Goal: Task Accomplishment & Management: Manage account settings

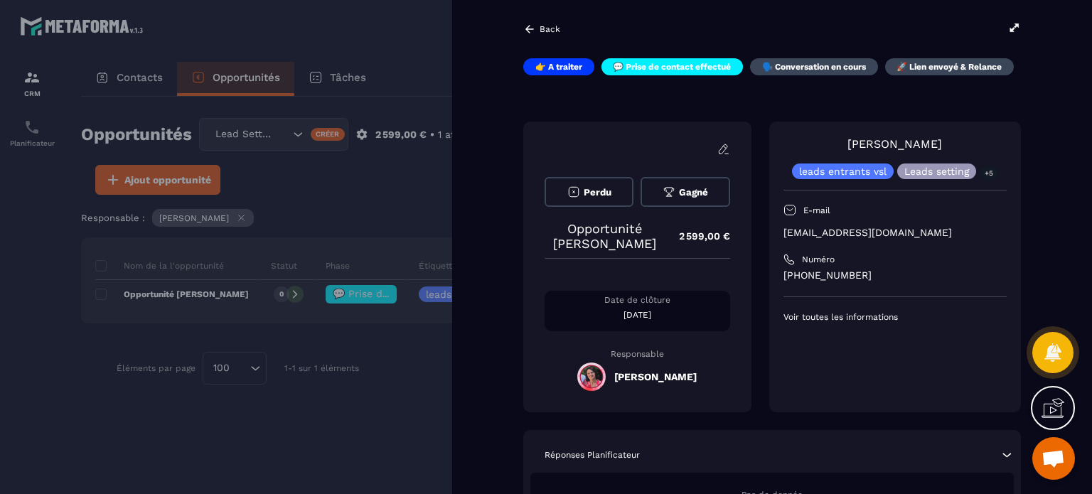
click at [546, 25] on p "Back" at bounding box center [550, 29] width 21 height 10
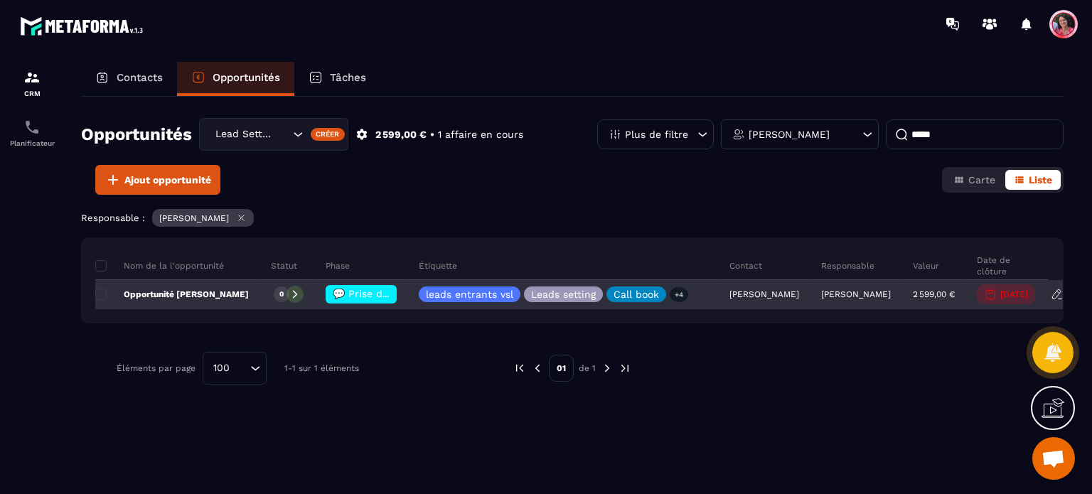
click at [373, 292] on span "💬 Prise de contact effectué" at bounding box center [403, 293] width 141 height 11
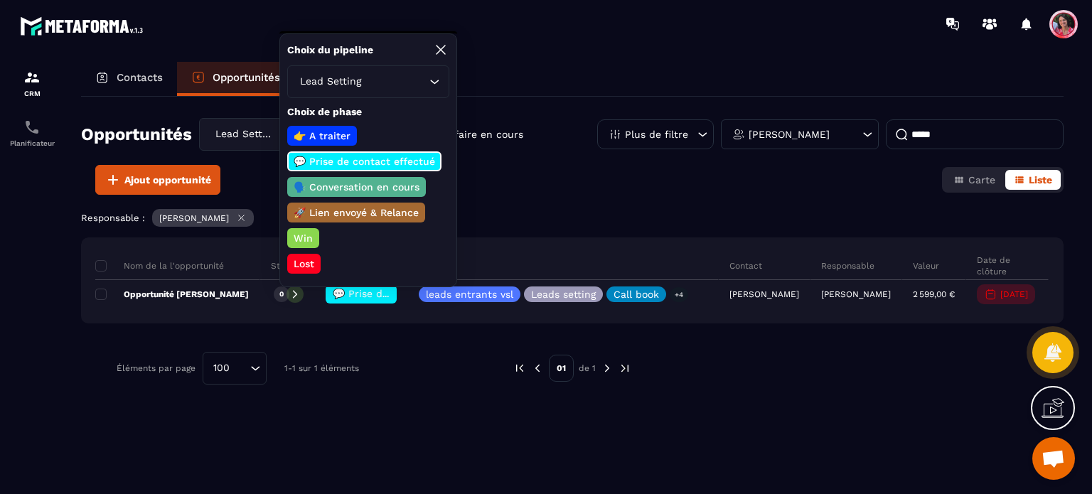
click at [308, 264] on p "Lost" at bounding box center [303, 264] width 25 height 14
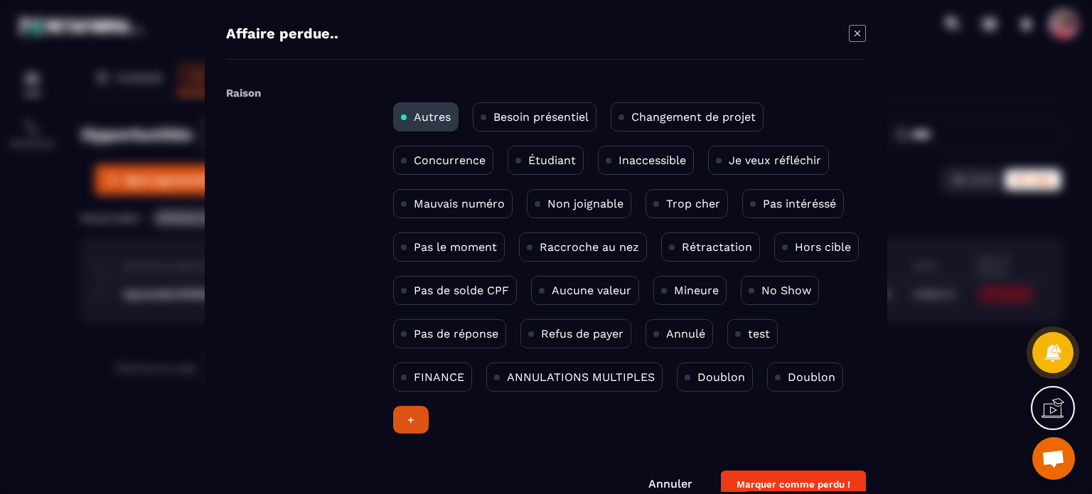
click at [473, 252] on p "Pas le moment" at bounding box center [455, 247] width 83 height 14
click at [781, 485] on button "Marquer comme perdu !" at bounding box center [793, 485] width 145 height 28
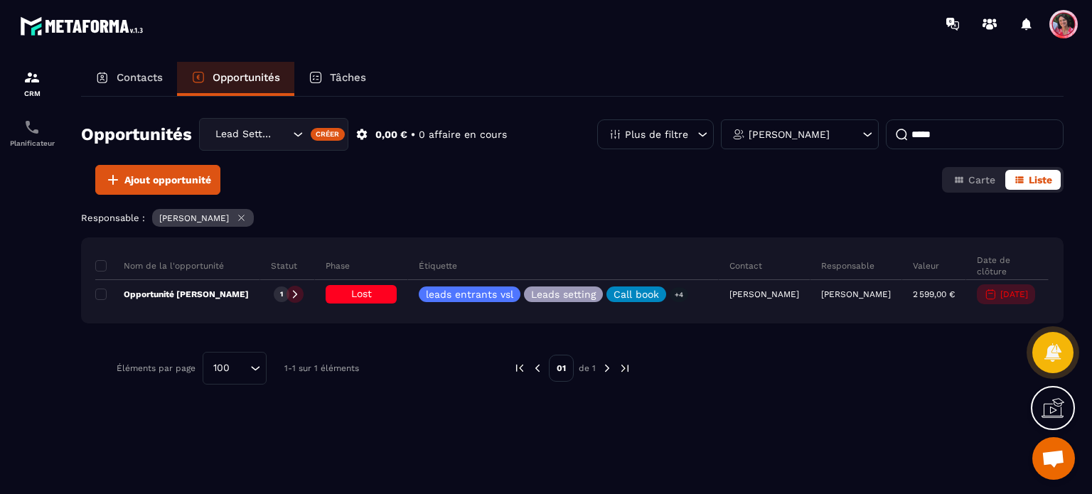
click at [973, 132] on input "*****" at bounding box center [975, 134] width 178 height 30
type input "*"
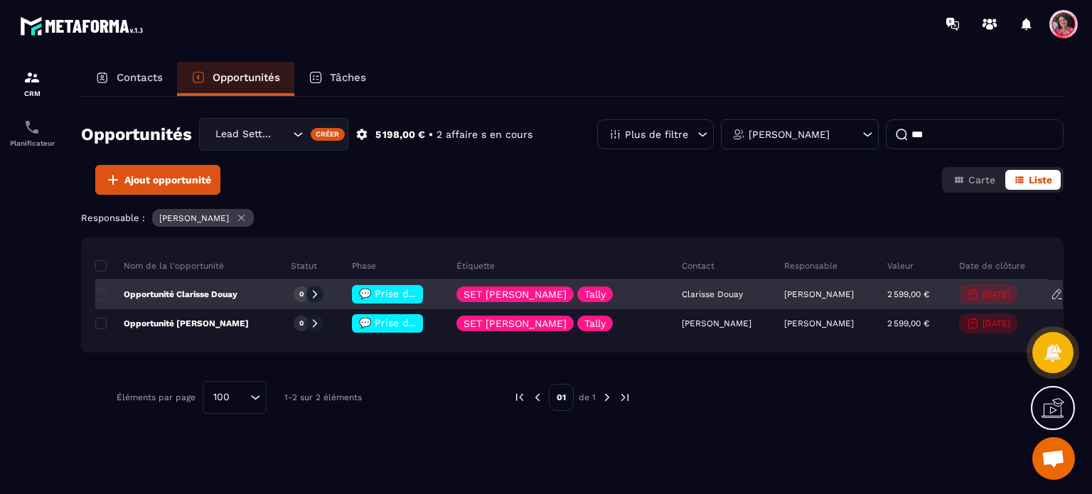
type input "***"
click at [398, 294] on span "💬 Prise de contact effectué" at bounding box center [429, 293] width 141 height 11
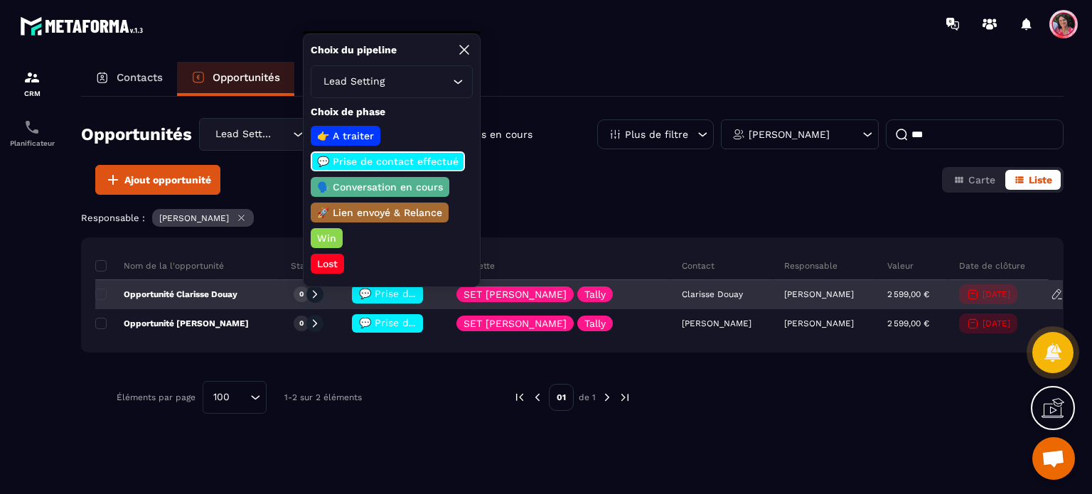
click at [398, 294] on span "💬 Prise de contact effectué" at bounding box center [429, 293] width 141 height 11
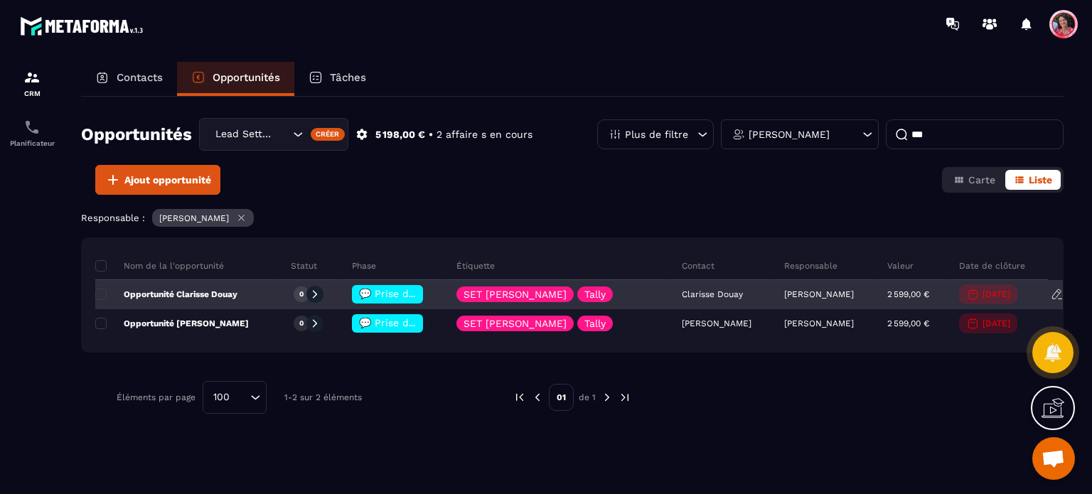
click at [398, 294] on span "💬 Prise de contact effectué" at bounding box center [429, 293] width 141 height 11
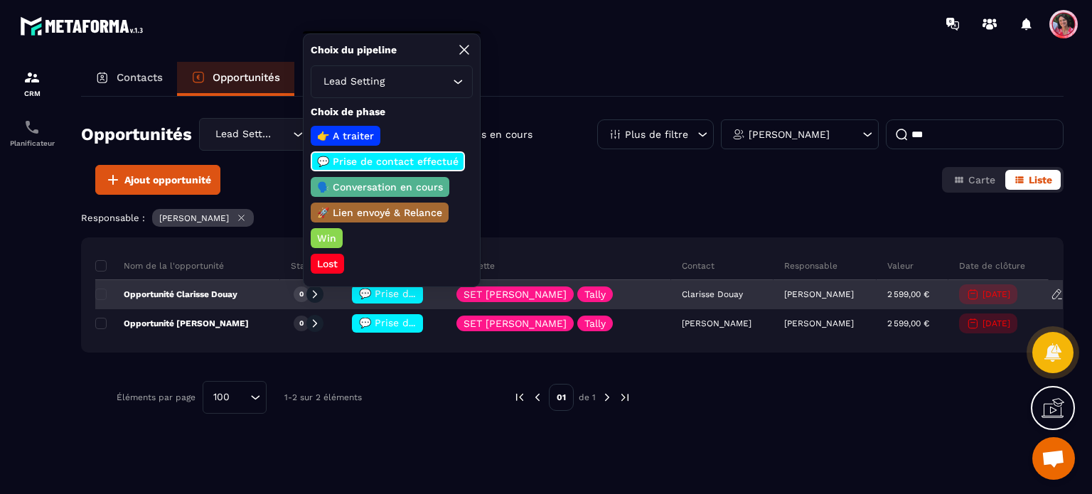
click at [419, 298] on span "💬 Prise de contact effectué" at bounding box center [429, 293] width 141 height 11
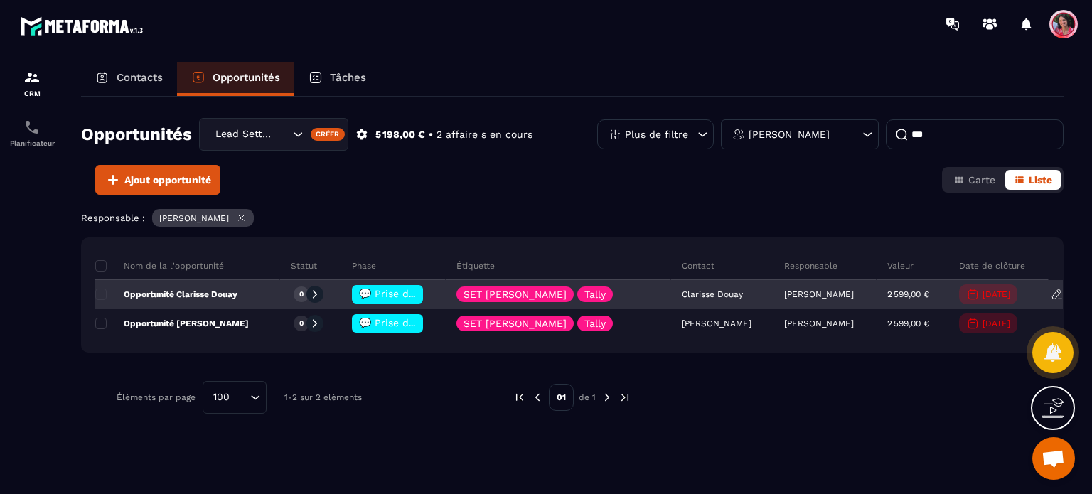
click at [203, 291] on p "Opportunité Clarisse Douay" at bounding box center [166, 294] width 142 height 11
